Goal: Task Accomplishment & Management: Use online tool/utility

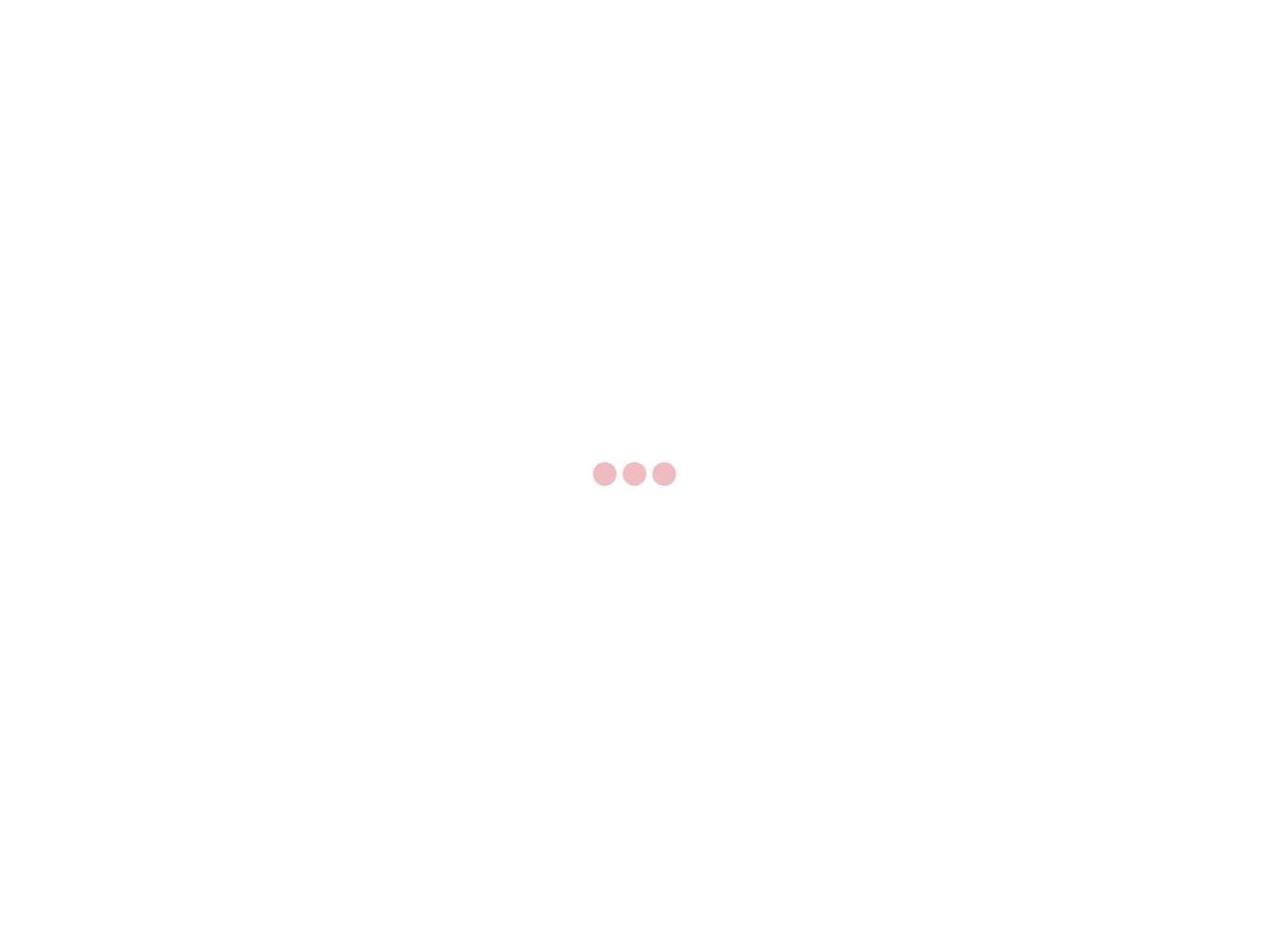
select select "US"
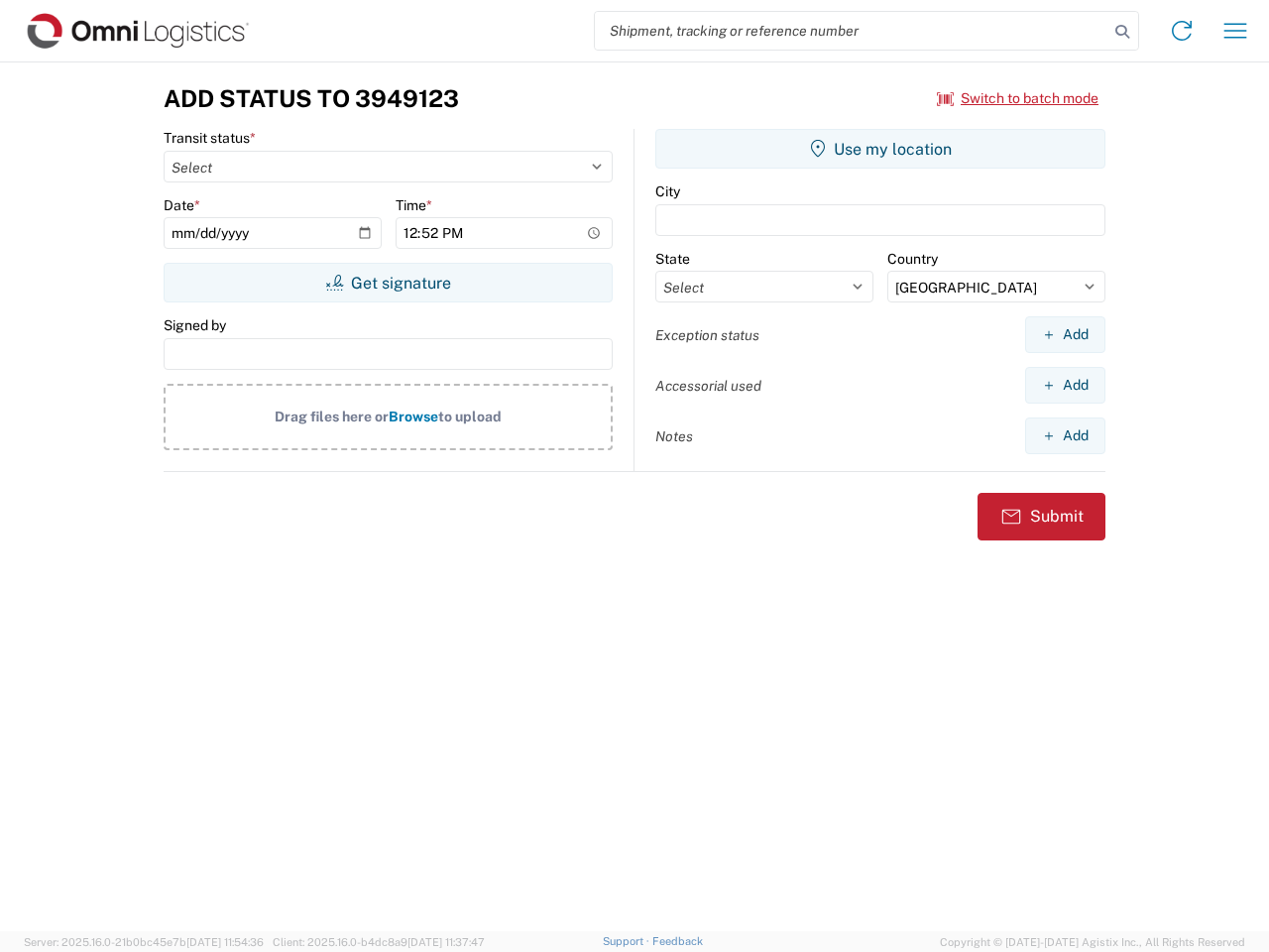
click at [851, 31] on input "search" at bounding box center [851, 31] width 513 height 38
click at [1122, 32] on icon at bounding box center [1122, 32] width 28 height 28
click at [1182, 31] on icon at bounding box center [1182, 31] width 32 height 32
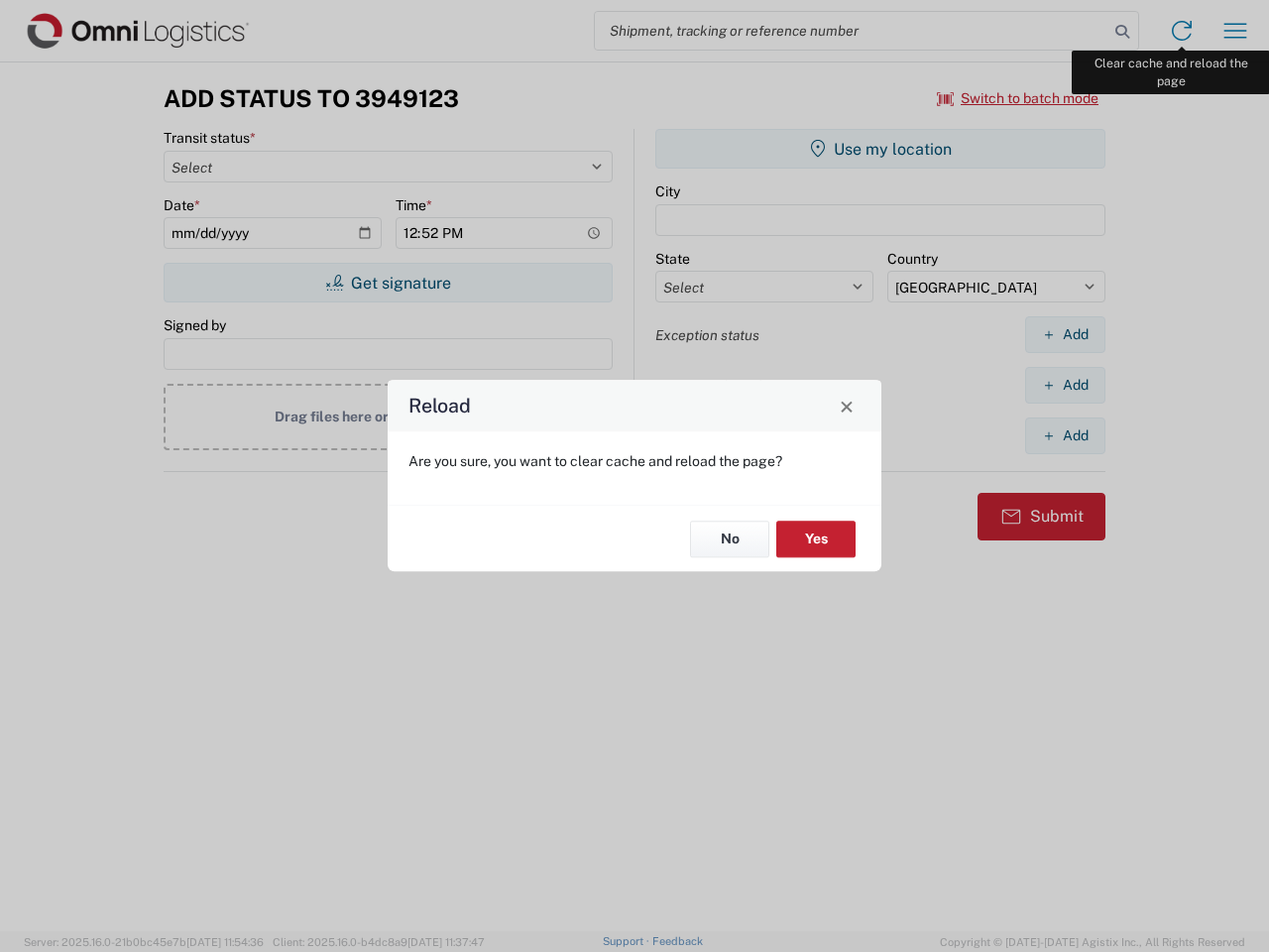
click at [1235, 31] on div "Reload Are you sure, you want to clear cache and reload the page? No Yes" at bounding box center [634, 476] width 1269 height 952
click at [1018, 98] on div "Reload Are you sure, you want to clear cache and reload the page? No Yes" at bounding box center [634, 476] width 1269 height 952
click at [388, 282] on div "Reload Are you sure, you want to clear cache and reload the page? No Yes" at bounding box center [634, 476] width 1269 height 952
click at [880, 149] on div "Reload Are you sure, you want to clear cache and reload the page? No Yes" at bounding box center [634, 476] width 1269 height 952
click at [1065, 334] on div "Reload Are you sure, you want to clear cache and reload the page? No Yes" at bounding box center [634, 476] width 1269 height 952
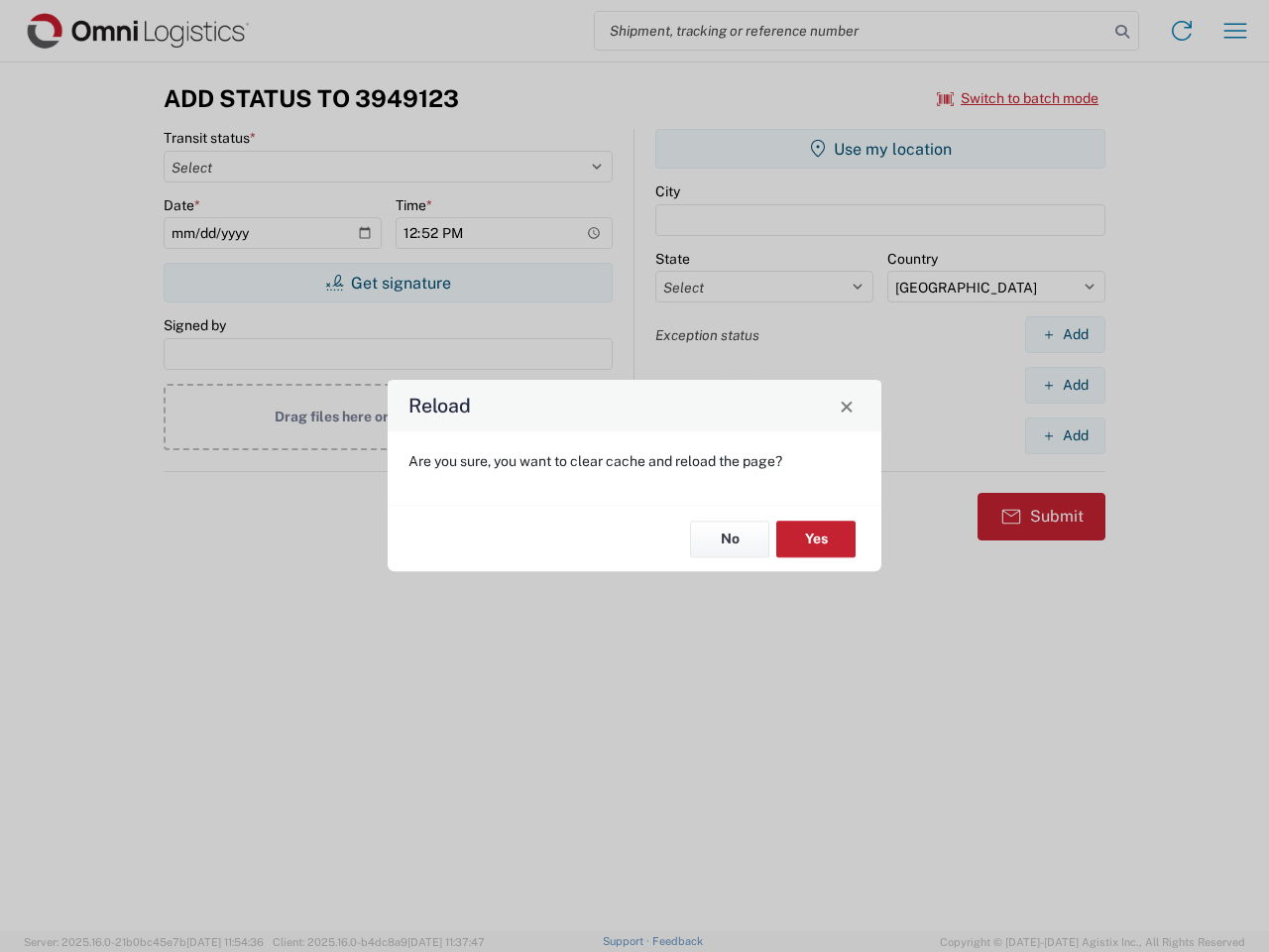
click at [1065, 385] on div "Reload Are you sure, you want to clear cache and reload the page? No Yes" at bounding box center [634, 476] width 1269 height 952
click at [1065, 436] on div "Reload Are you sure, you want to clear cache and reload the page? No Yes" at bounding box center [634, 476] width 1269 height 952
